Goal: Task Accomplishment & Management: Use online tool/utility

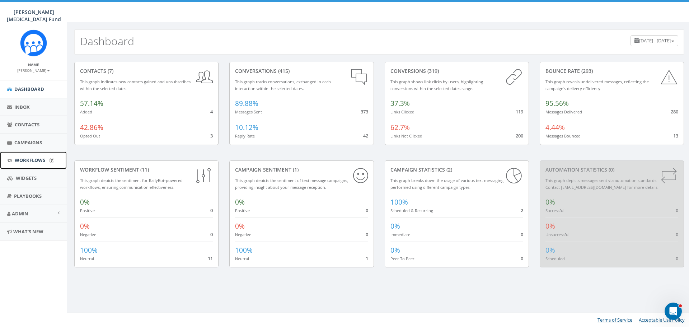
click at [27, 160] on span "Workflows" at bounding box center [30, 160] width 30 height 6
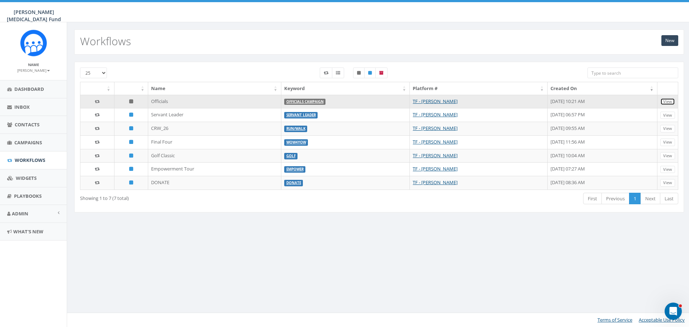
click at [667, 101] on link "View" at bounding box center [667, 102] width 15 height 8
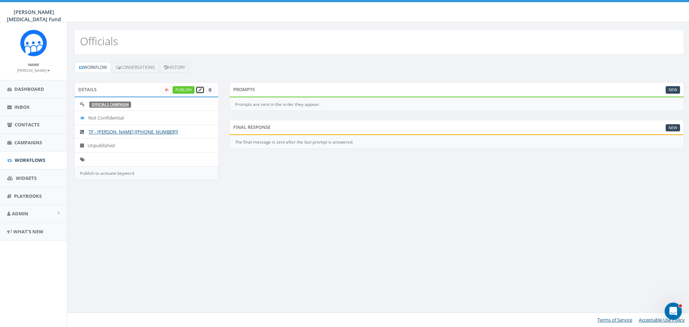
click at [201, 91] on icon at bounding box center [199, 90] width 3 height 4
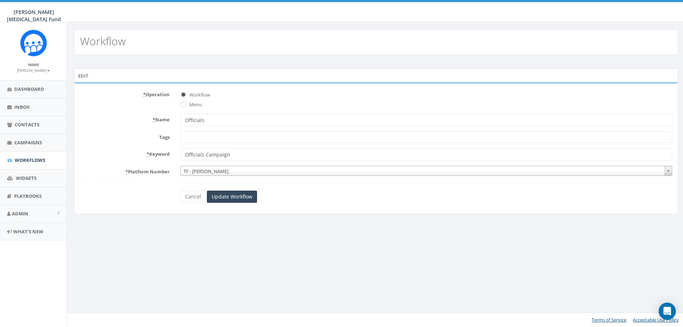
select select
click at [199, 137] on span at bounding box center [430, 136] width 497 height 11
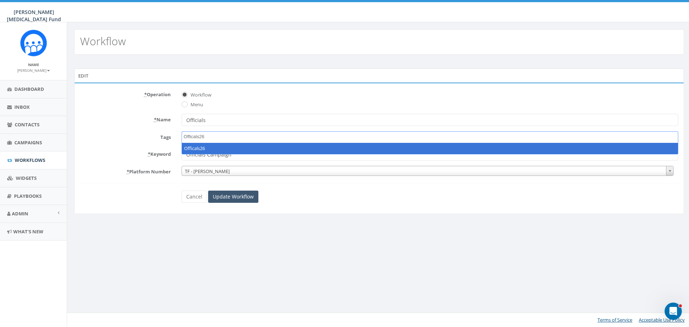
type textarea "Officals26"
click at [227, 199] on input "Update Workflow" at bounding box center [233, 197] width 50 height 12
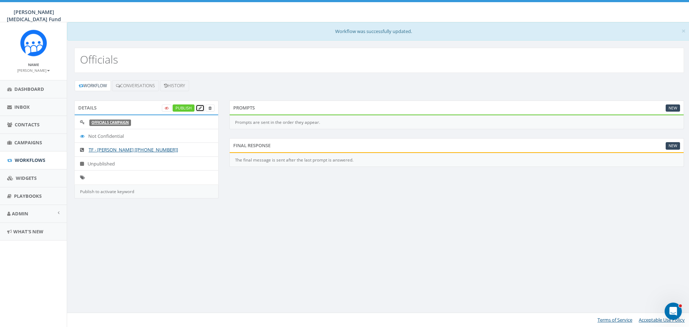
click at [199, 107] on icon at bounding box center [199, 108] width 3 height 4
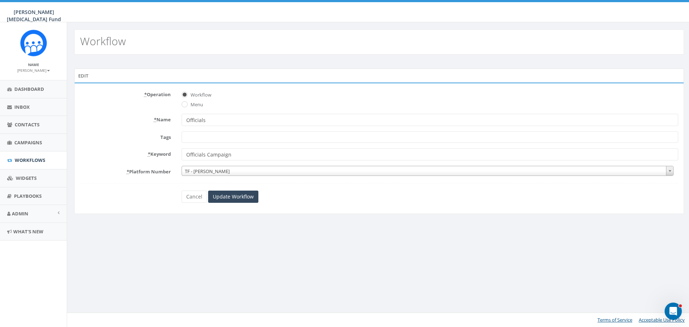
click at [201, 140] on span at bounding box center [430, 136] width 497 height 11
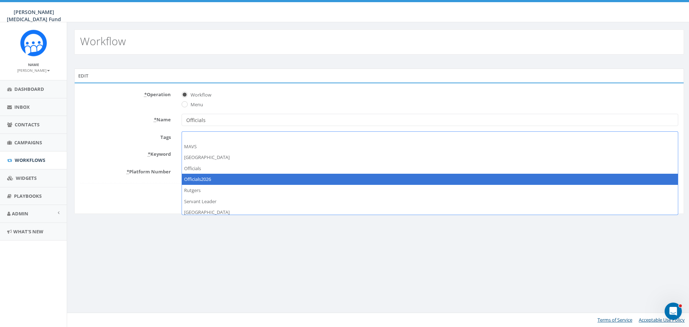
select select "Officials2026"
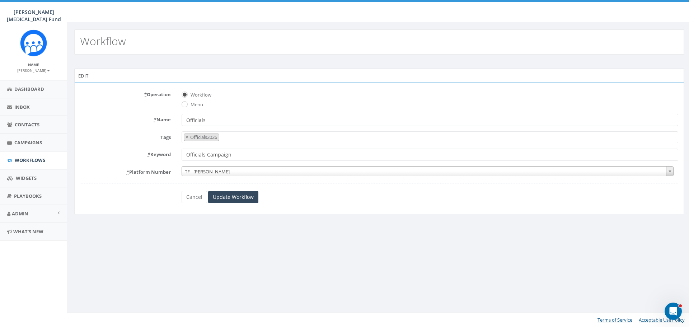
scroll to position [208, 0]
click at [232, 198] on input "Update Workflow" at bounding box center [233, 197] width 50 height 12
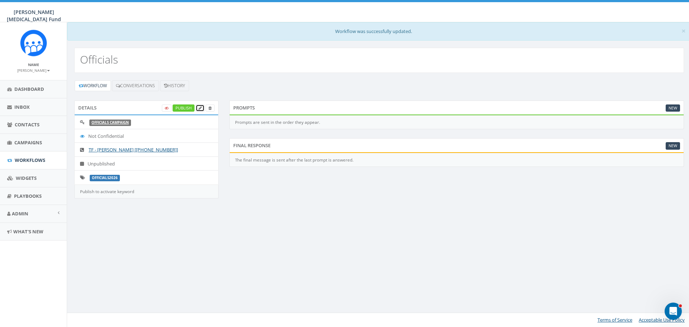
click at [202, 108] on link at bounding box center [200, 108] width 9 height 8
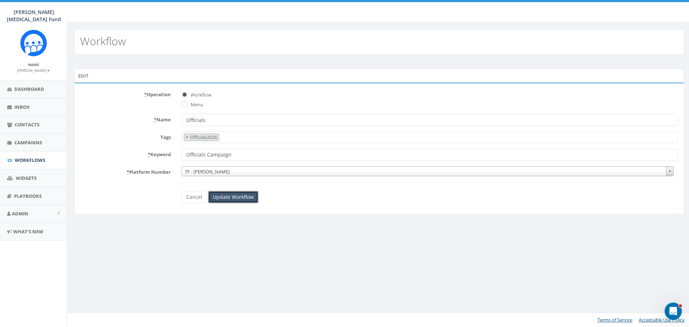
click at [241, 194] on input "Update Workflow" at bounding box center [233, 197] width 50 height 12
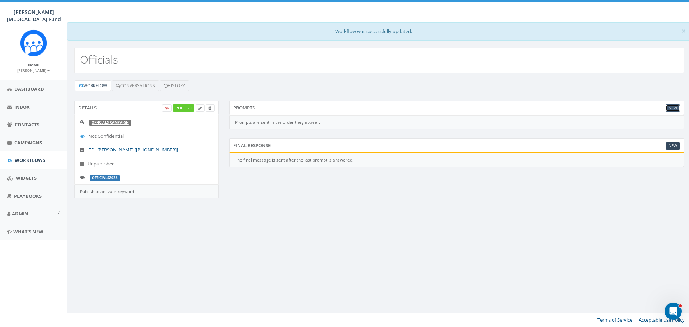
click at [673, 107] on link "New" at bounding box center [673, 108] width 14 height 8
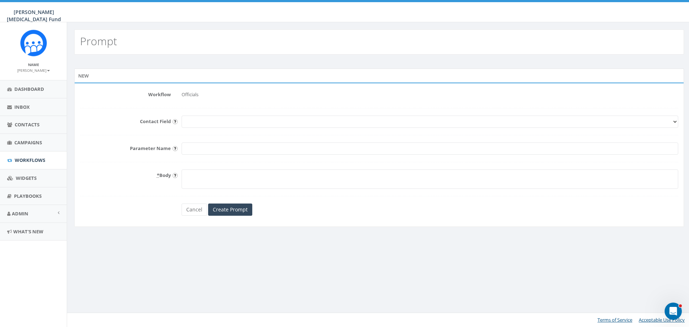
click at [225, 121] on select "First Name Last Name Email" at bounding box center [430, 122] width 497 height 12
select select "First Name"
click at [182, 116] on select "First Name Last Name Email" at bounding box center [430, 122] width 497 height 12
click at [234, 179] on textarea "* Body" at bounding box center [430, 178] width 497 height 19
type textarea "H"
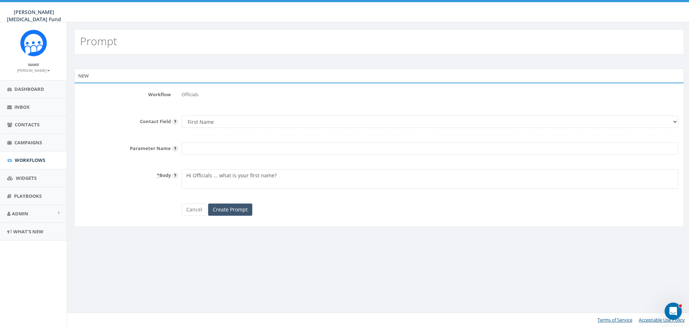
type textarea "Hi Officials ... what is your first name?"
click at [233, 208] on input "Create Prompt" at bounding box center [230, 209] width 44 height 12
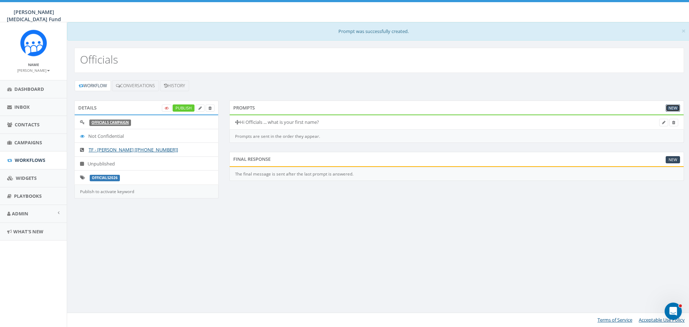
click at [675, 108] on link "New" at bounding box center [673, 108] width 14 height 8
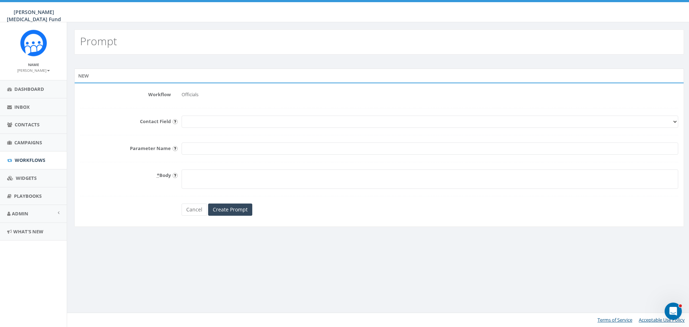
click at [197, 117] on select "First Name Last Name Email" at bounding box center [430, 122] width 497 height 12
select select "Last Name"
click at [182, 116] on select "First Name Last Name Email" at bounding box center [430, 122] width 497 height 12
click at [210, 179] on textarea "* Body" at bounding box center [430, 178] width 497 height 19
type textarea "C"
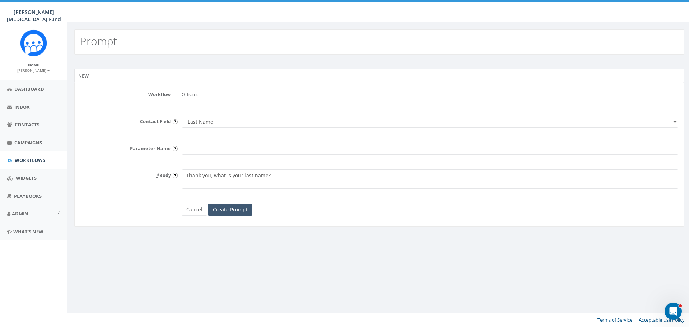
type textarea "Thank you, what is your last name?"
click at [219, 206] on input "Create Prompt" at bounding box center [230, 209] width 44 height 12
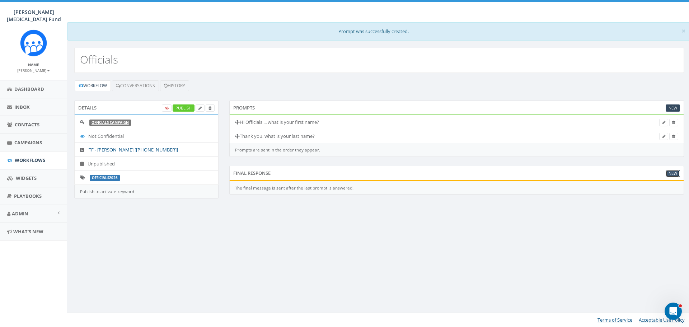
click at [668, 173] on link "New" at bounding box center [673, 174] width 14 height 8
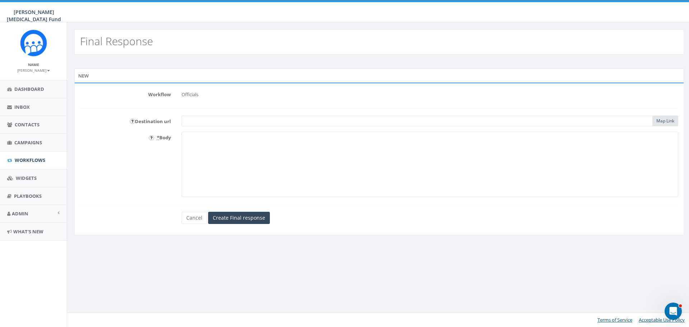
click at [405, 146] on textarea "* Body" at bounding box center [430, 164] width 497 height 65
type textarea "Thank you for supporting the [PERSON_NAME] [MEDICAL_DATA] Fund."
click at [263, 212] on input "Create Final response" at bounding box center [239, 218] width 62 height 12
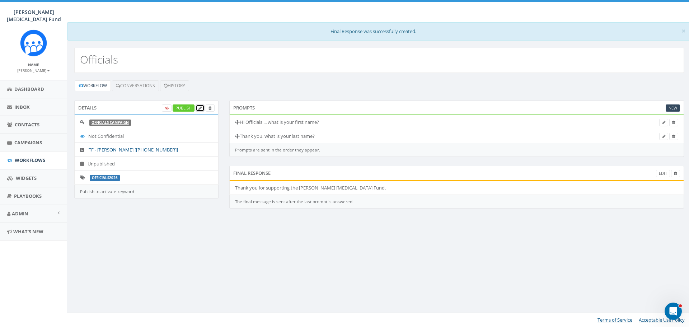
click at [199, 105] on link at bounding box center [200, 108] width 9 height 8
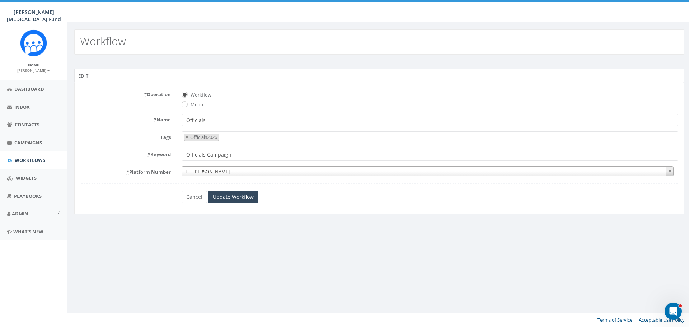
drag, startPoint x: 236, startPoint y: 155, endPoint x: 173, endPoint y: 152, distance: 62.8
click at [173, 152] on div "* Keyword Officials Campaign" at bounding box center [379, 155] width 609 height 12
click at [272, 256] on div "Workflow Edit * Operation Workflow Menu * Name Officials Tags 2025/05/07 A4Kay …" at bounding box center [379, 174] width 624 height 305
click at [235, 199] on input "Update Workflow" at bounding box center [233, 197] width 50 height 12
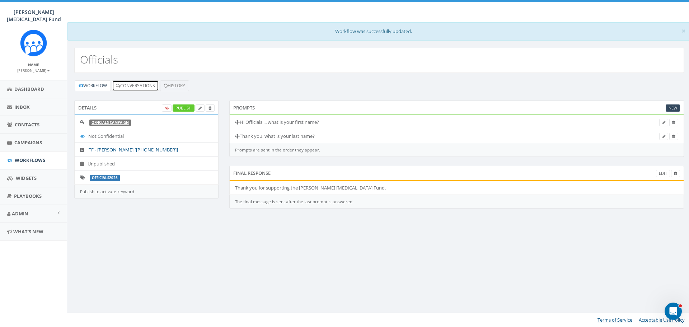
click at [138, 84] on link "Conversations" at bounding box center [135, 85] width 47 height 11
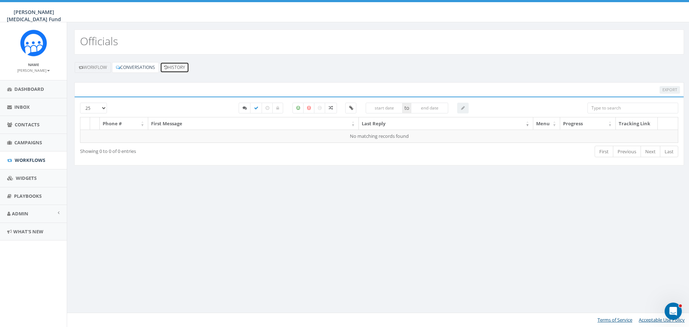
click at [176, 69] on link "History" at bounding box center [174, 67] width 29 height 11
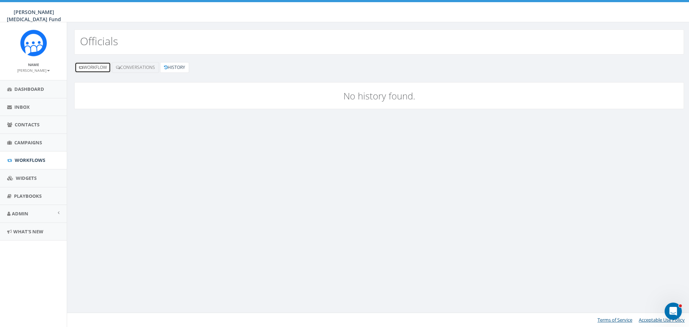
click at [96, 68] on link "Workflow" at bounding box center [93, 67] width 36 height 11
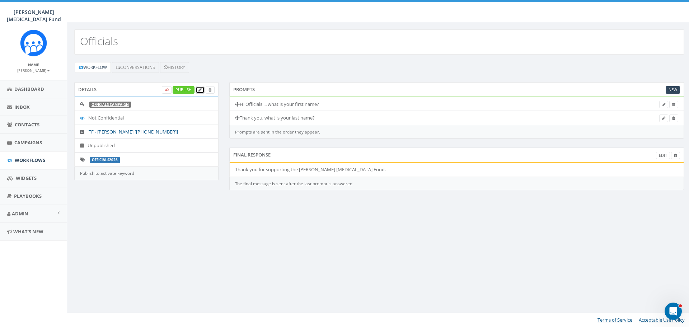
click at [198, 90] on icon at bounding box center [199, 90] width 3 height 4
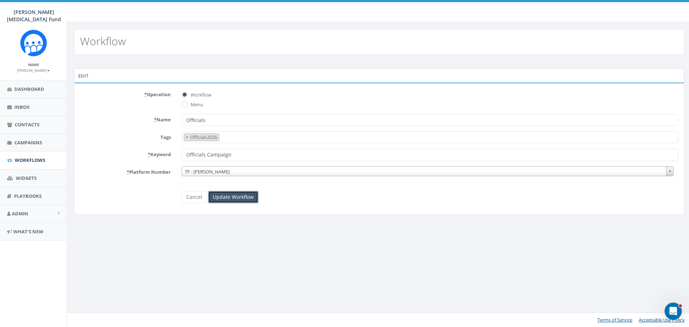
click at [244, 200] on input "Update Workflow" at bounding box center [233, 197] width 50 height 12
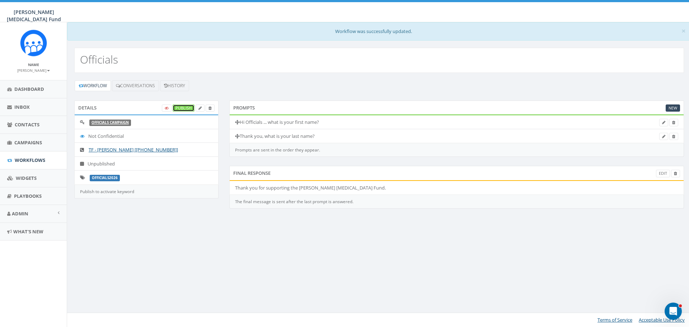
click at [183, 110] on link "Publish" at bounding box center [184, 108] width 22 height 8
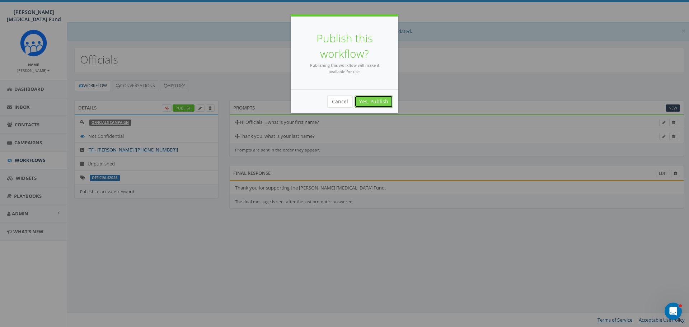
click at [377, 99] on link "Yes, Publish" at bounding box center [373, 101] width 38 height 12
